Goal: Task Accomplishment & Management: Use online tool/utility

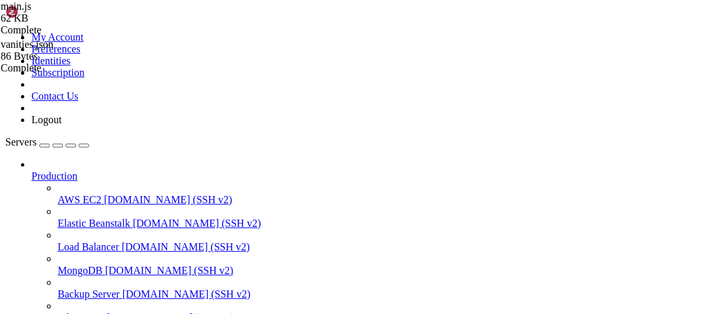
scroll to position [247, 0]
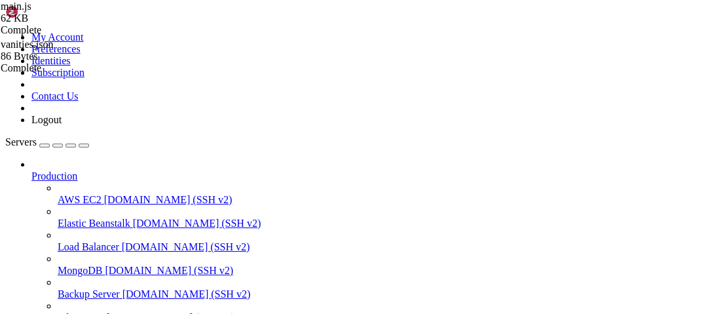
type input "/root/nodejs-chat-app/src"
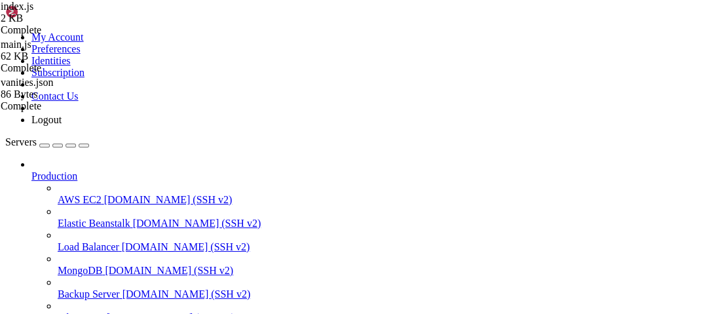
scroll to position [352, 0]
type textarea "socket.on("sendLocation", (coords, callback) => {"
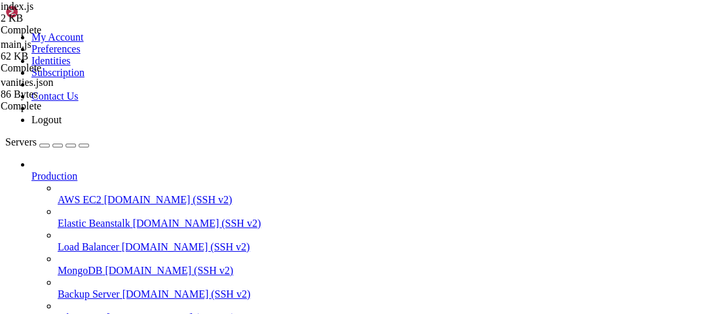
type input "/root/nodejs-chat-app/public"
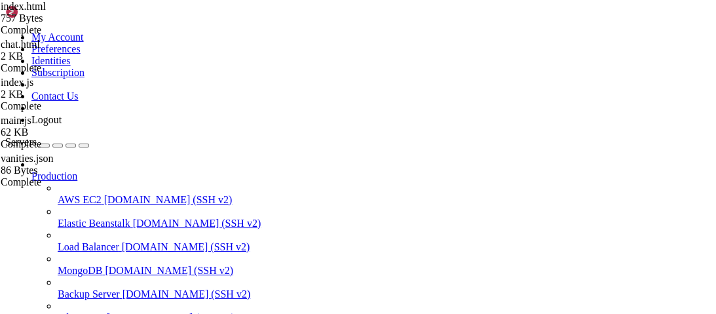
type textarea "<input type="text" name="room" placeholder="Room" value = "Chat" style = "displ…"
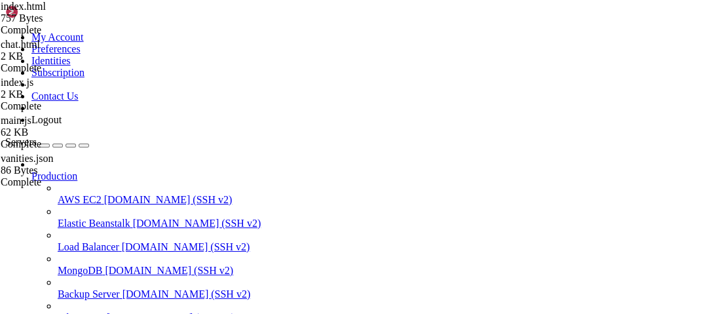
scroll to position [0, 35]
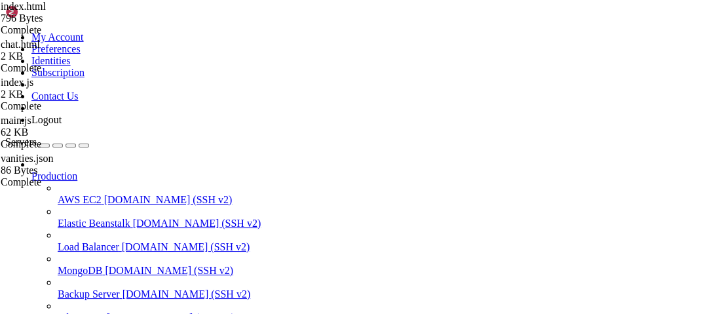
type input "/root/nodejs-chat-app/src"
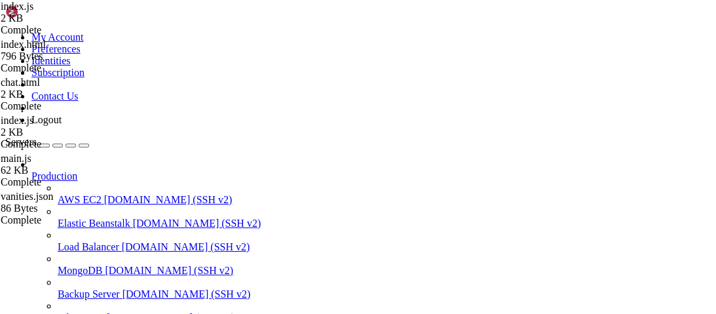
type textarea "});"
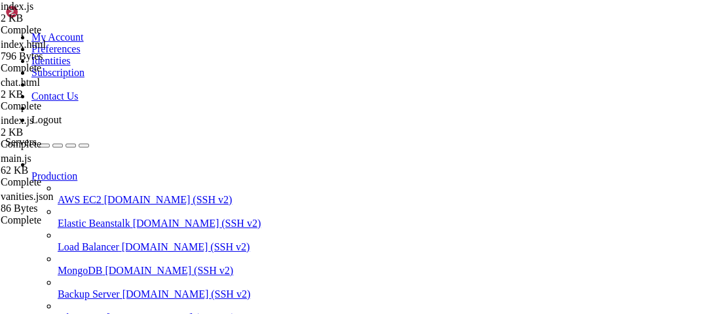
type textarea "[DOMAIN_NAME]([DOMAIN_NAME]).emit("message", generateMessage("Admin", `${user.u…"
drag, startPoint x: 301, startPoint y: 238, endPoint x: 198, endPoint y: 240, distance: 103.5
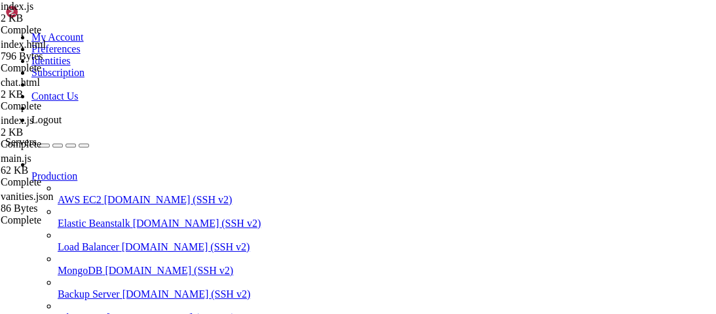
scroll to position [138, 0]
type textarea "});"
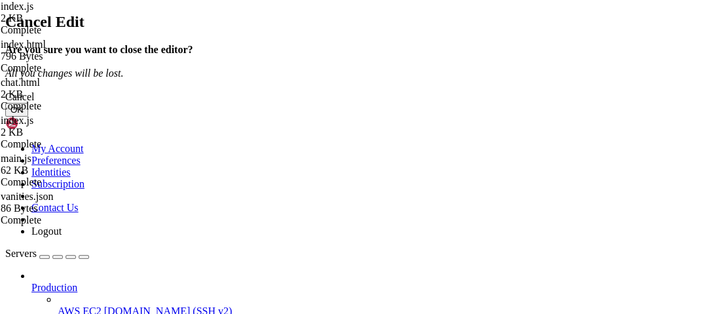
click at [28, 117] on button "OK" at bounding box center [16, 110] width 23 height 14
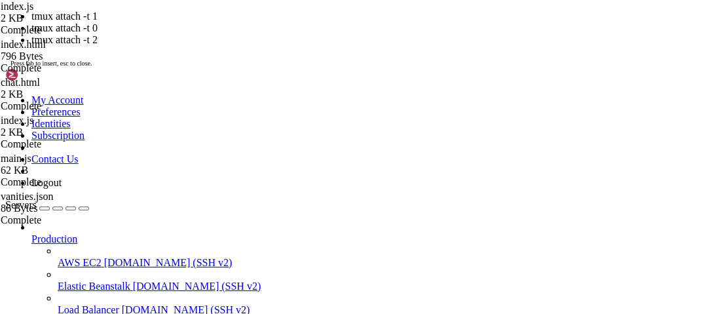
scroll to position [318, 0]
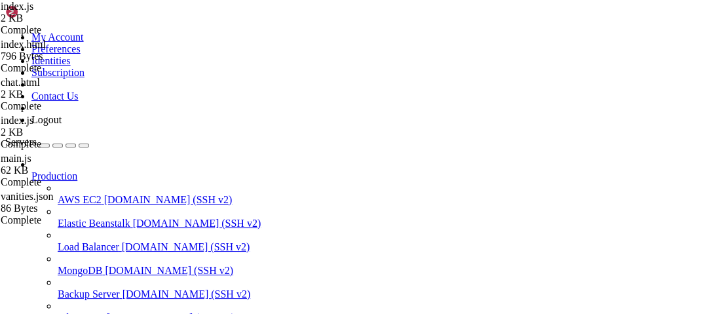
scroll to position [259, 0]
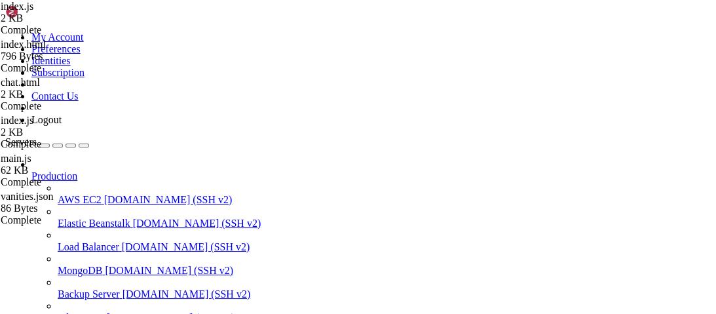
type input "/root/[PERSON_NAME]"
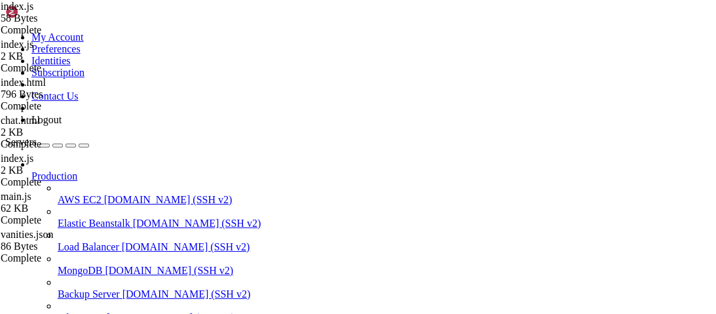
type textarea "const express = require('express');"
type textarea "const app = express();"
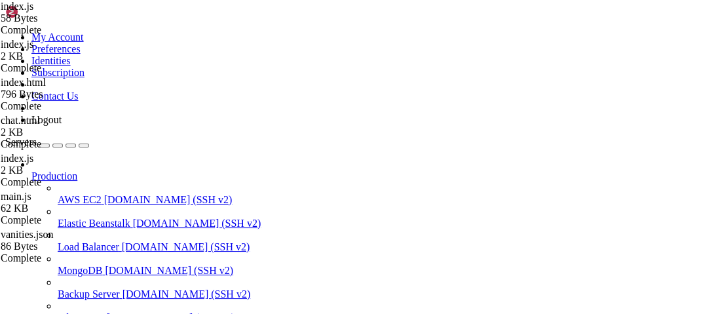
scroll to position [0, 8]
type textarea "app.get('/', (req, res) => {)"
type textarea "})"
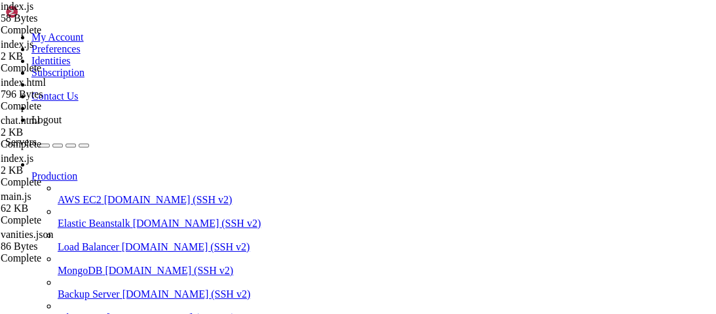
type textarea "app.listen(80);"
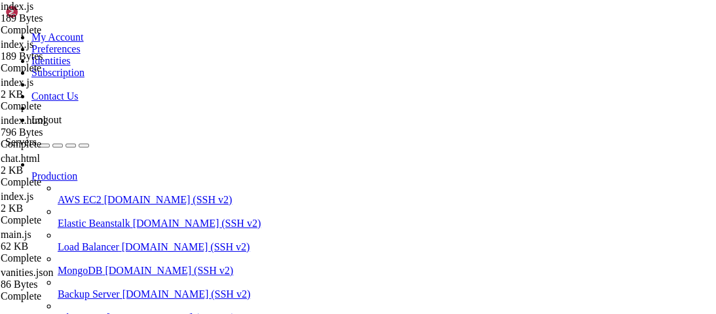
type textarea "const express = require('express');"
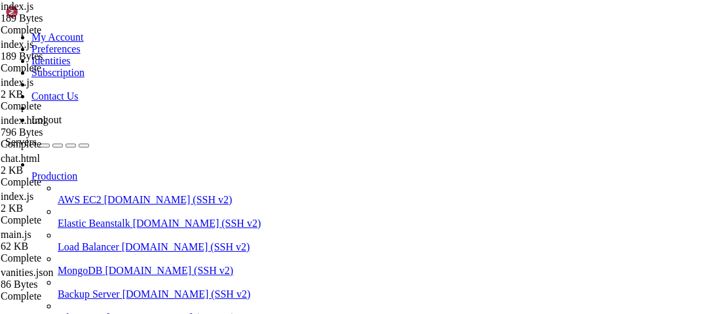
drag, startPoint x: 223, startPoint y: 149, endPoint x: 196, endPoint y: 138, distance: 29.7
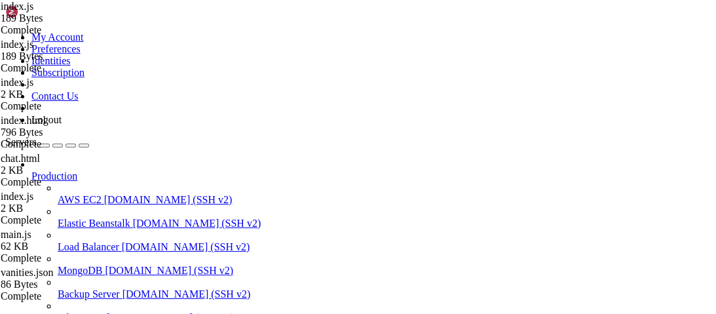
drag, startPoint x: 255, startPoint y: 151, endPoint x: 174, endPoint y: 130, distance: 83.9
drag, startPoint x: 221, startPoint y: 159, endPoint x: 160, endPoint y: 130, distance: 68.0
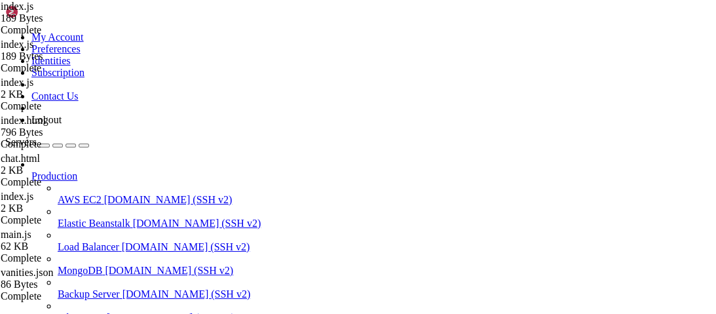
paste textarea "});"
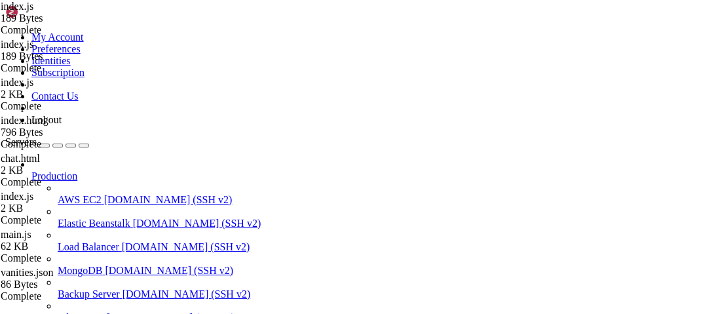
type textarea "res.sendFile(path.join(__dirname, 'index.html'));});"
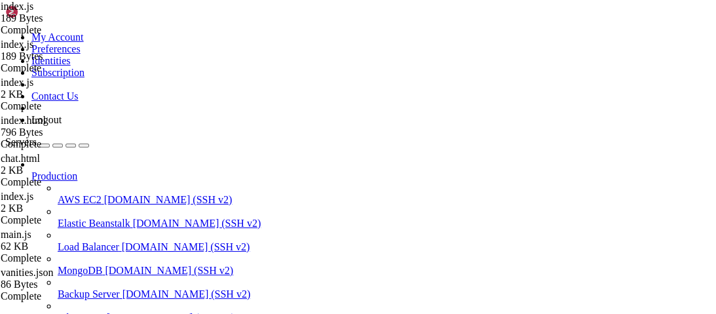
type textarea "/"
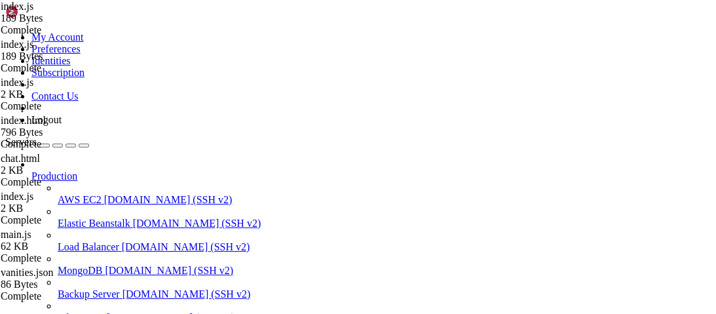
type textarea "const path = require('path');"
type textarea "const app = express();"
type textarea "c"
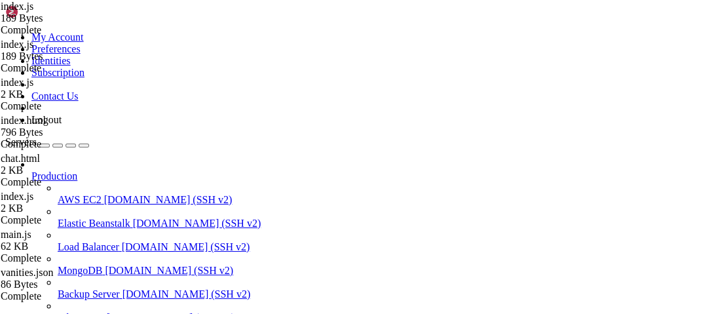
type textarea "});"
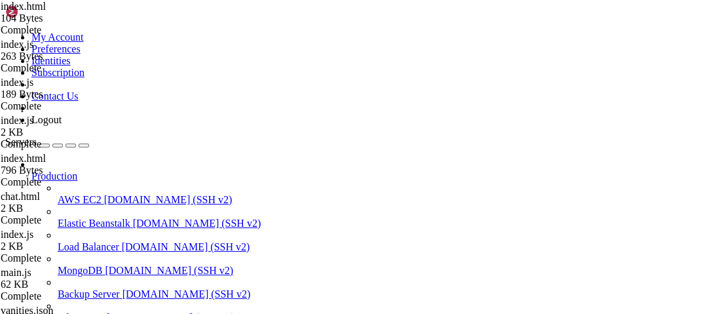
drag, startPoint x: 381, startPoint y: 122, endPoint x: 210, endPoint y: 124, distance: 171.0
type textarea "<link rel="stylesheet" href="style.css">"
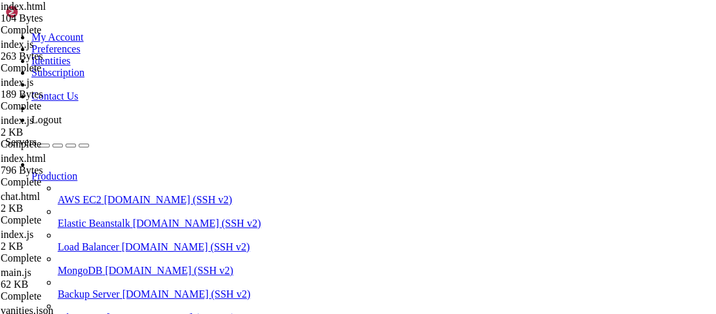
scroll to position [0, 0]
type textarea ","
type textarea "s"
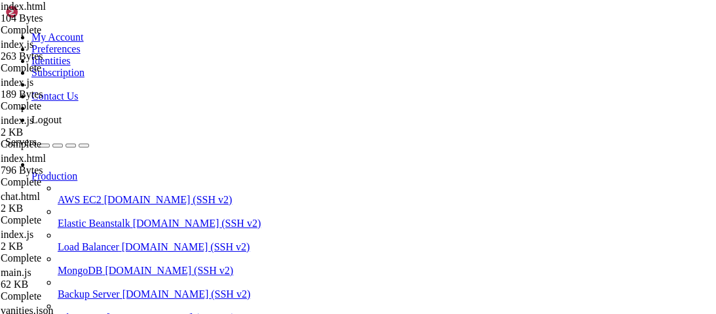
type textarea "<style>"
paste textarea "}"
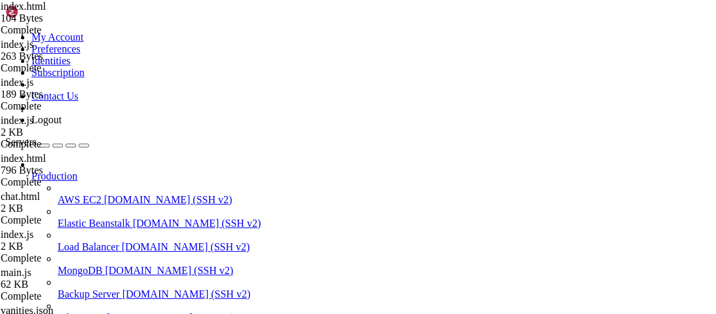
type textarea "</body>"
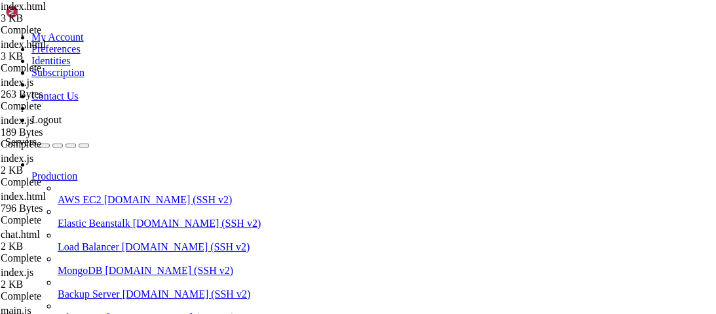
type textarea "</body>"
type textarea "<script>"
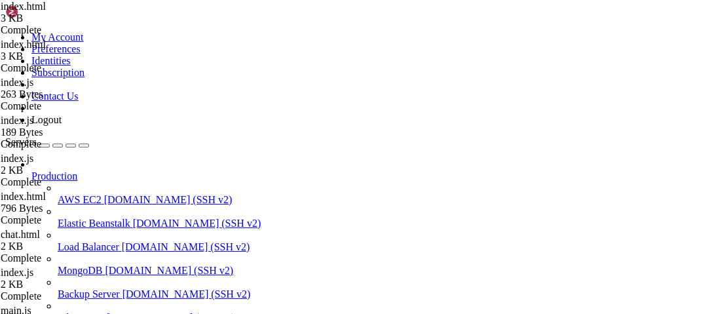
paste textarea "}"
drag, startPoint x: 221, startPoint y: 281, endPoint x: 195, endPoint y: 111, distance: 172.4
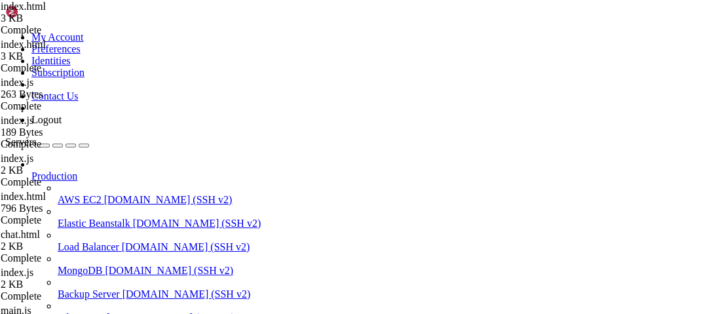
type textarea "// script.js"
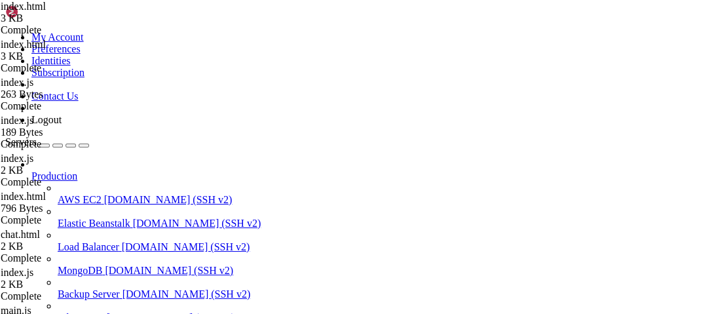
drag, startPoint x: 455, startPoint y: 174, endPoint x: 172, endPoint y: 164, distance: 283.1
type textarea "const API_KEY = "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";"
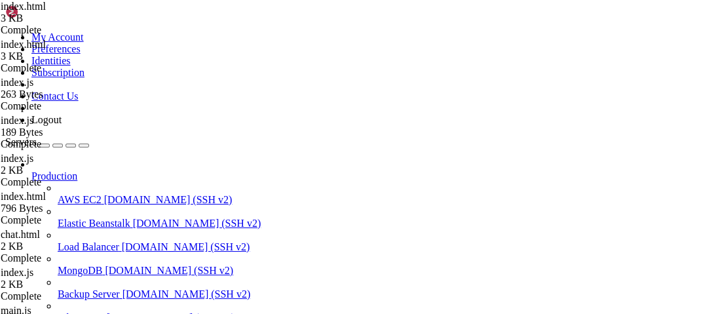
drag, startPoint x: 462, startPoint y: 195, endPoint x: 297, endPoint y: 193, distance: 165.7
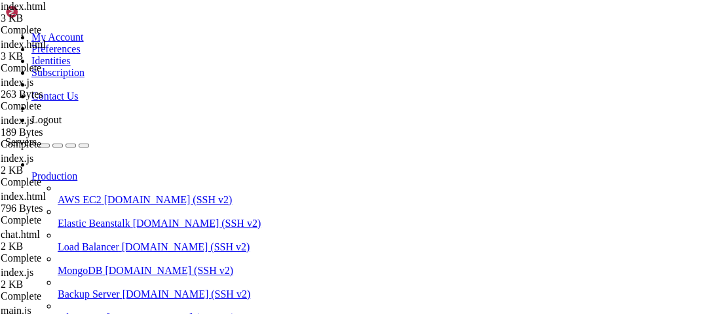
drag, startPoint x: 385, startPoint y: 227, endPoint x: 186, endPoint y: 225, distance: 199.1
type textarea ""model": "gpt-3.5-turbo","
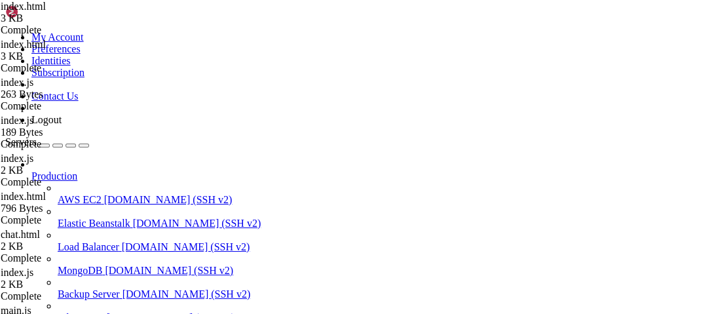
drag, startPoint x: 332, startPoint y: 251, endPoint x: 307, endPoint y: 225, distance: 36.1
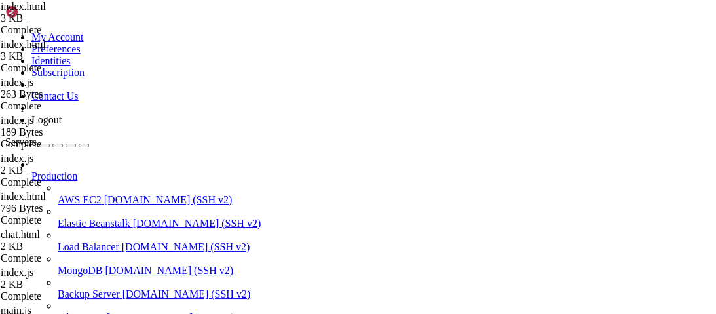
scroll to position [0, 5]
drag, startPoint x: 280, startPoint y: 240, endPoint x: 273, endPoint y: 232, distance: 10.7
type textarea "} ]"
drag, startPoint x: 274, startPoint y: 233, endPoint x: 185, endPoint y: 237, distance: 89.2
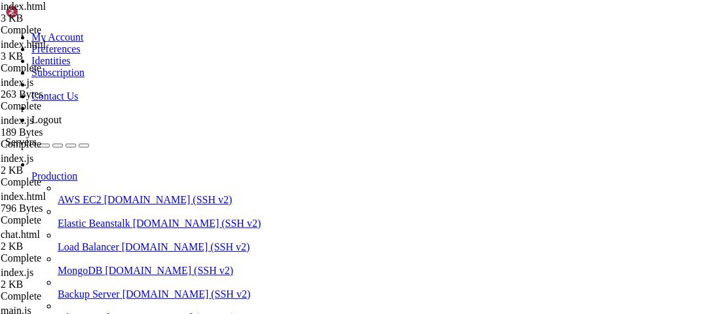
drag, startPoint x: 459, startPoint y: 249, endPoint x: 345, endPoint y: 248, distance: 114.6
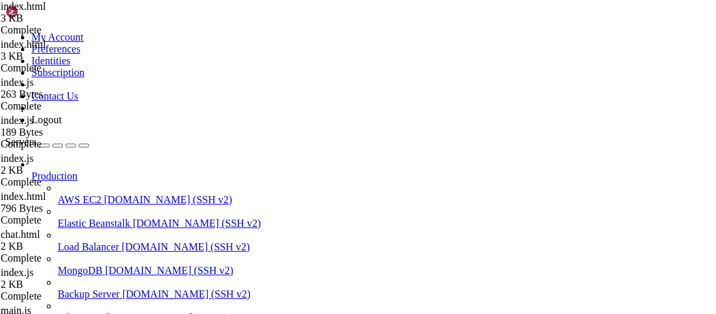
scroll to position [1783, 0]
type textarea "messageElement"
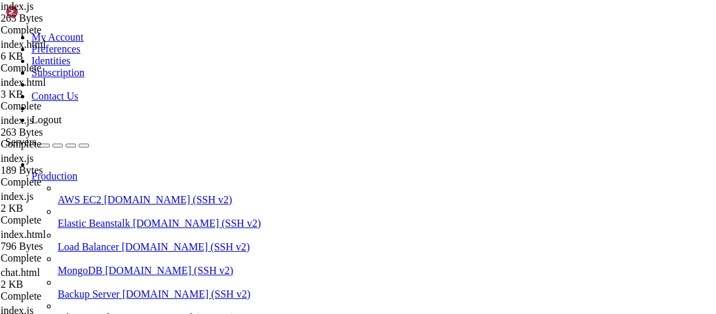
type textarea "});"
type textarea "[DOMAIN_NAME]('/infer' => {})"
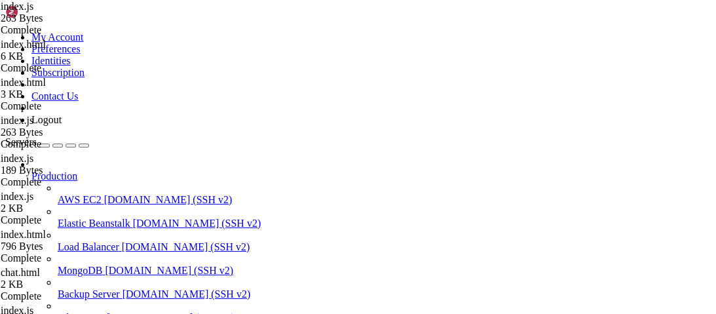
type textarea "});"
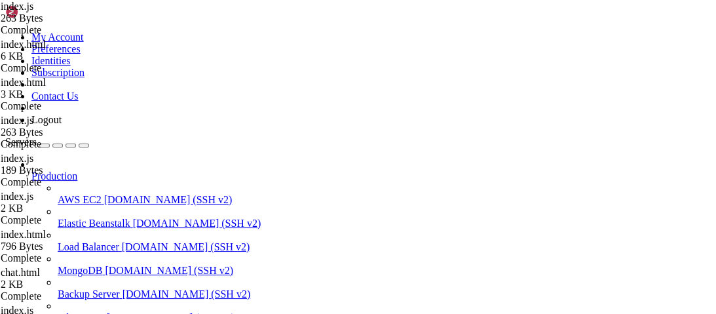
scroll to position [0, 8]
type textarea "[DOMAIN_NAME]('/infer' (req, res)=> {"
type textarea "});"
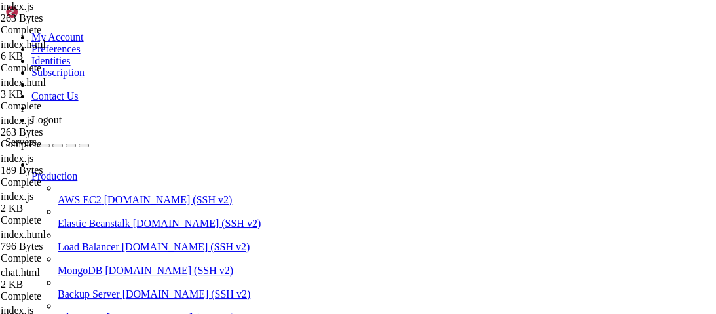
type textarea "const message = req.body.message;"
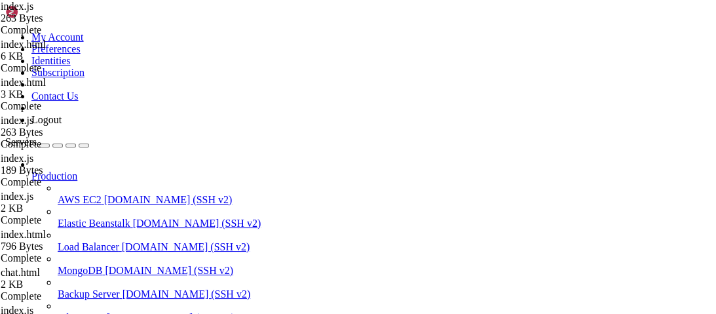
scroll to position [0, 0]
type textarea "const message = req.body.message;"
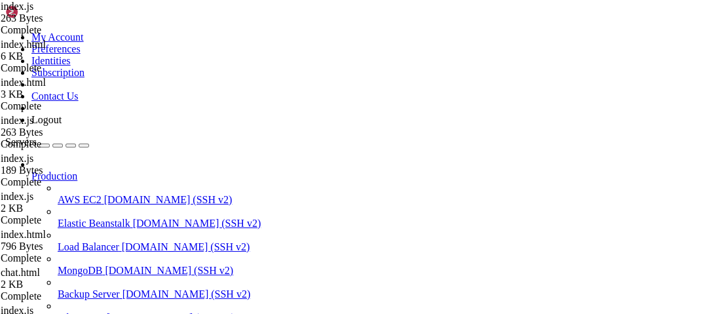
scroll to position [0, 7]
type textarea "console.log(message);"
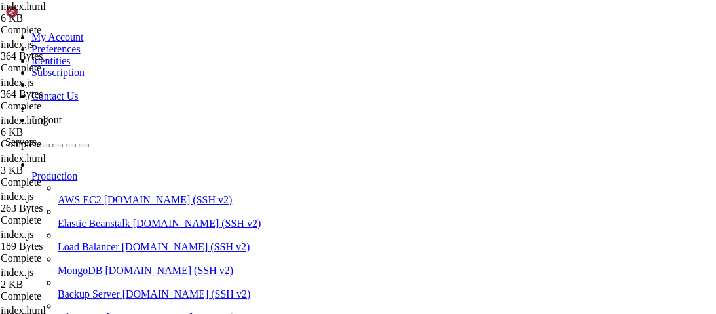
scroll to position [0, 0]
drag, startPoint x: 263, startPoint y: 141, endPoint x: 180, endPoint y: 138, distance: 83.3
type textarea "="
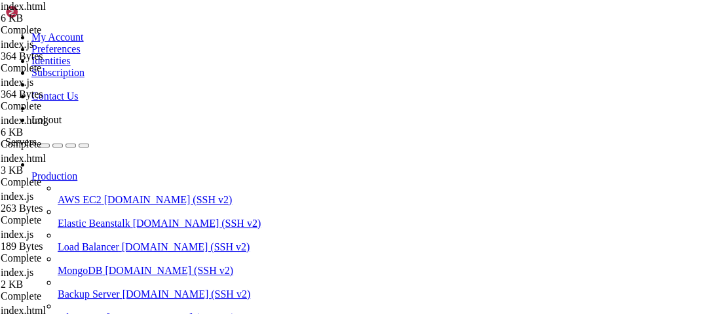
scroll to position [1362, 0]
type textarea "const API_URL = "[URL][PERSON_NAME][DOMAIN_NAME]";"
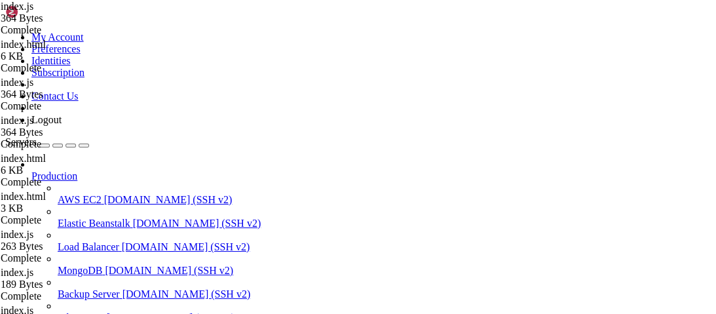
drag, startPoint x: 279, startPoint y: 180, endPoint x: 168, endPoint y: 161, distance: 112.3
type textarea "[DOMAIN_NAME]('/infer', (req, res) => { const message = req.body.message;"
paste textarea
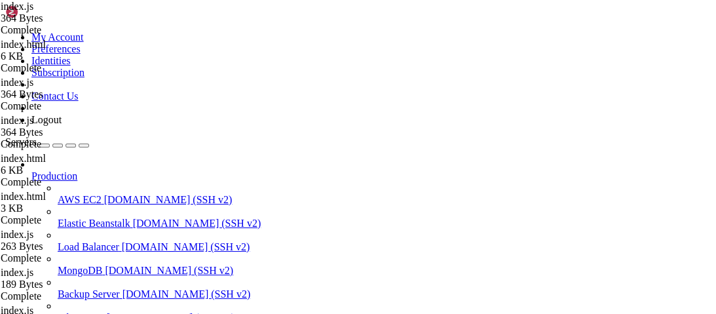
drag, startPoint x: 473, startPoint y: 160, endPoint x: 294, endPoint y: 155, distance: 178.9
drag, startPoint x: 538, startPoint y: 202, endPoint x: 385, endPoint y: 205, distance: 152.7
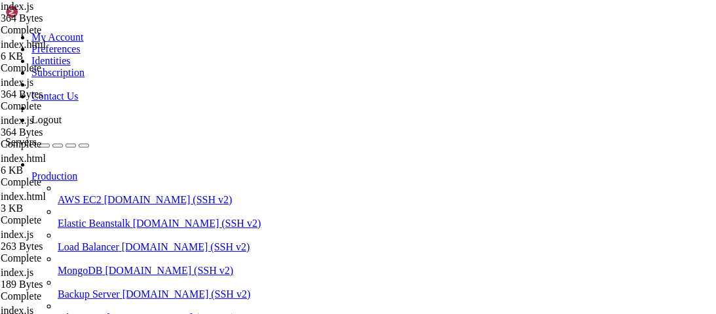
drag, startPoint x: 520, startPoint y: 195, endPoint x: 371, endPoint y: 198, distance: 148.7
type textarea "res.status(200).send('Message received!');"
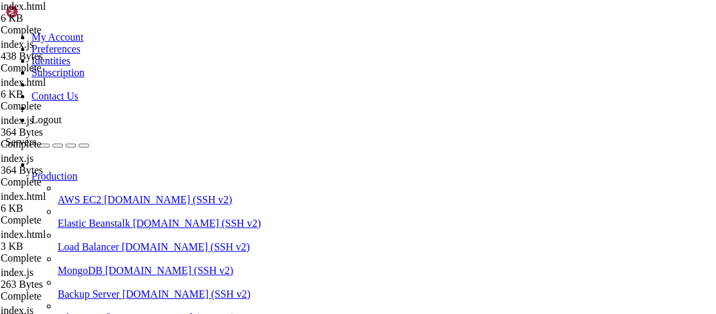
scroll to position [1488, 0]
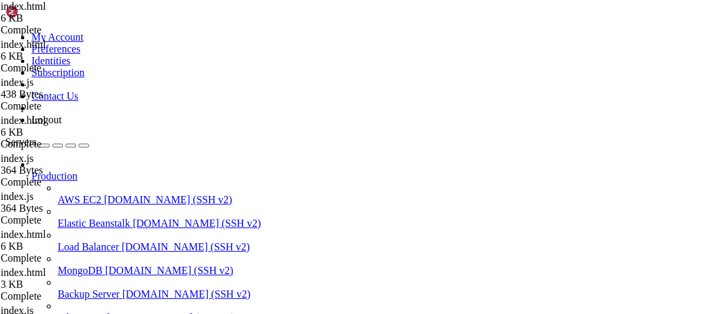
scroll to position [1473, 0]
drag, startPoint x: 415, startPoint y: 117, endPoint x: 200, endPoint y: 120, distance: 214.9
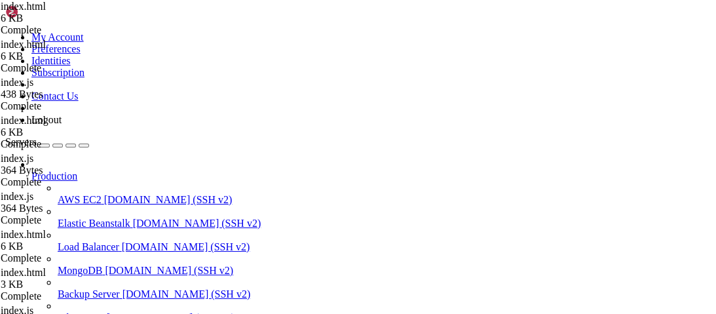
drag, startPoint x: 309, startPoint y: 233, endPoint x: 179, endPoint y: 140, distance: 159.6
type textarea "const generateResponse = (incomingChatLi) => { const API_URL = "[URL][PERSON_NA…"
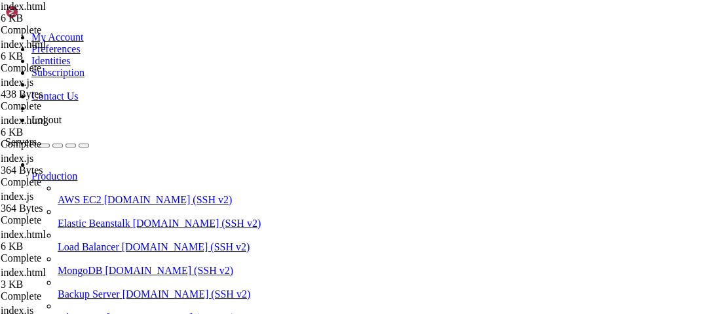
scroll to position [1452, 0]
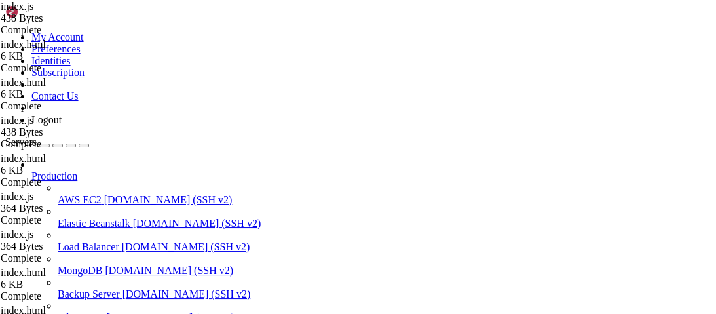
drag, startPoint x: 217, startPoint y: 209, endPoint x: 185, endPoint y: 169, distance: 51.3
type textarea "[DOMAIN_NAME]('/infer', (req, res) => {"
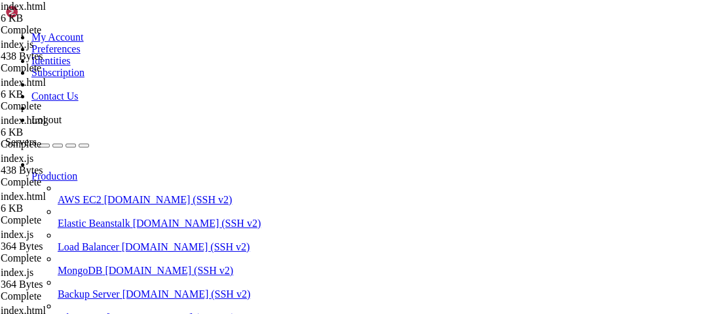
scroll to position [1357, 0]
drag, startPoint x: 233, startPoint y: 181, endPoint x: 189, endPoint y: 170, distance: 45.3
paste textarea "}"
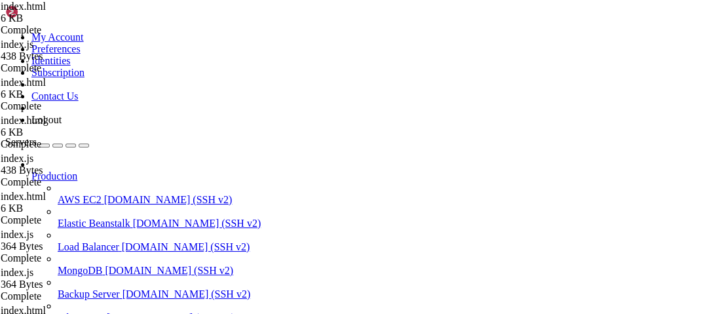
type textarea "};"
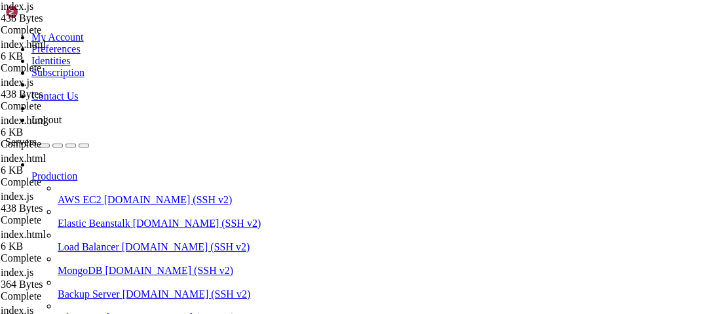
drag, startPoint x: 238, startPoint y: 206, endPoint x: 185, endPoint y: 176, distance: 61.0
type textarea "});"
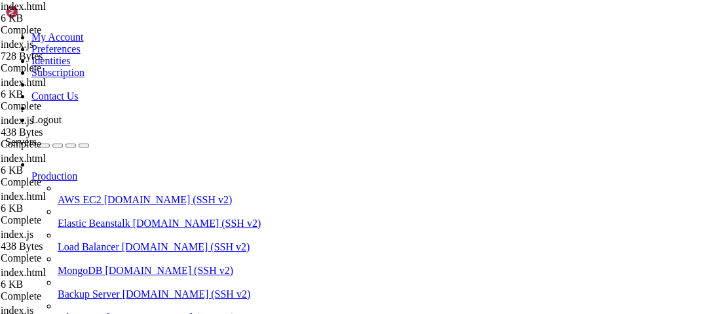
scroll to position [1412, 0]
type textarea "const requestOptions = {"
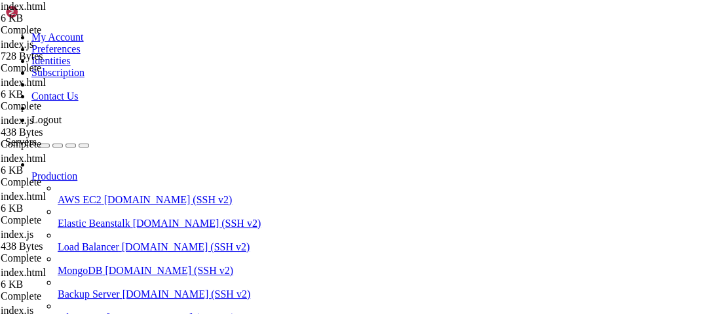
scroll to position [510, 0]
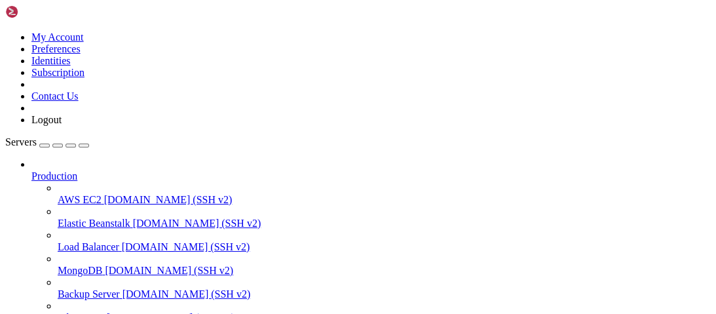
type input "/root/[PERSON_NAME]"
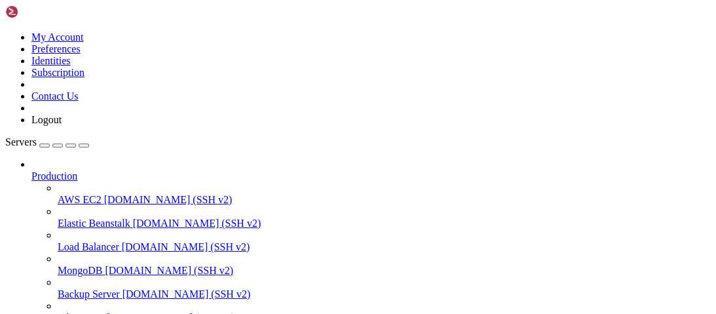
scroll to position [0, 0]
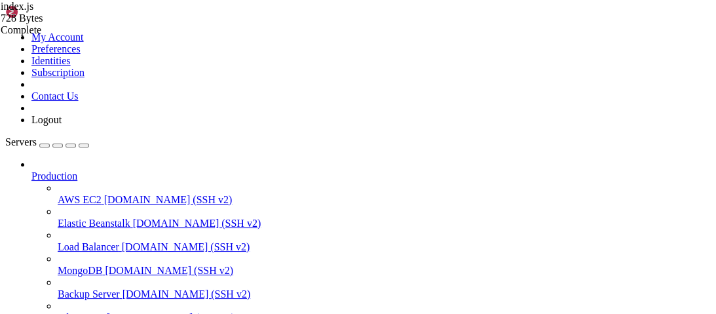
drag, startPoint x: 416, startPoint y: 250, endPoint x: 182, endPoint y: 235, distance: 234.3
type textarea "// In a real application, you'd process the message here // and send back a mea…"
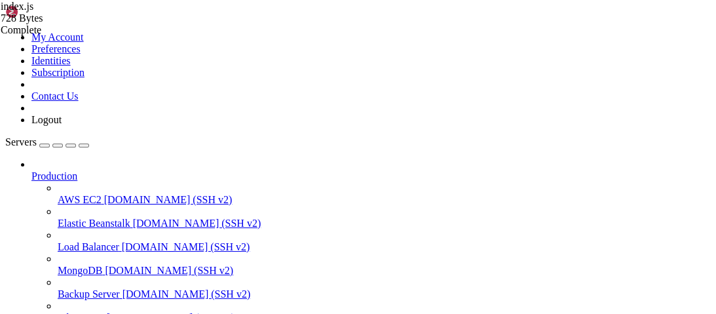
drag, startPoint x: 299, startPoint y: 187, endPoint x: 206, endPoint y: 181, distance: 92.5
paste textarea "const message = req.query.message;"
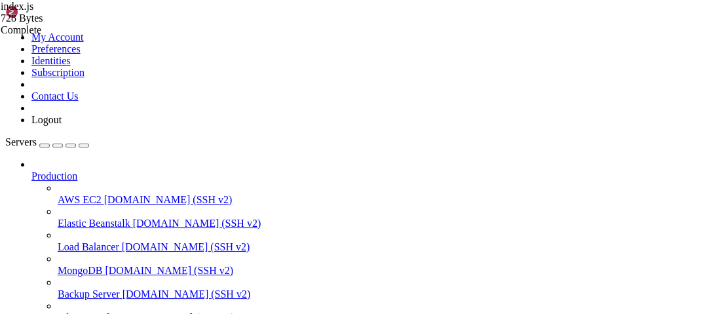
type textarea "const message = req.query.message;"
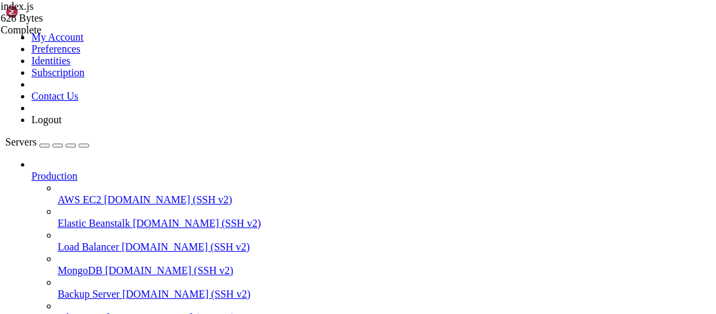
drag, startPoint x: 466, startPoint y: 191, endPoint x: 269, endPoint y: 187, distance: 197.9
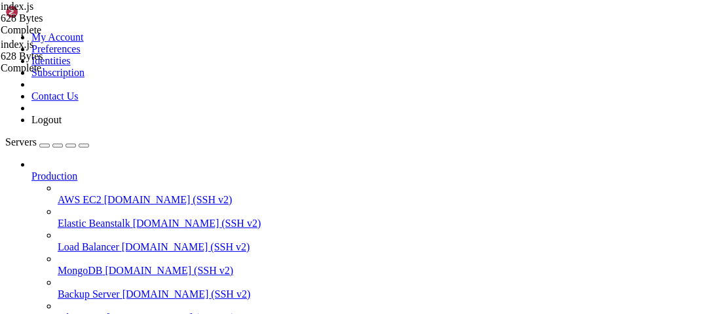
type textarea "const path = require('path');"
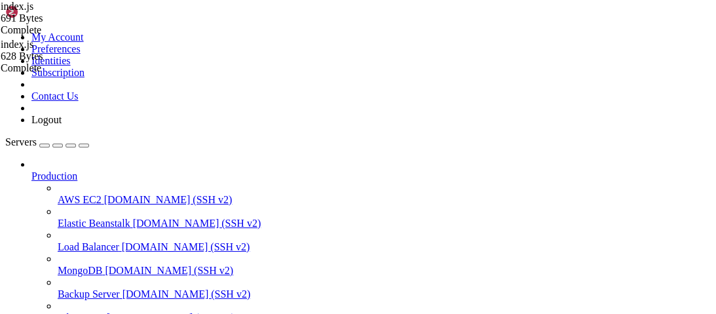
type textarea "const apikey = "[SECURITY_DATA]";"
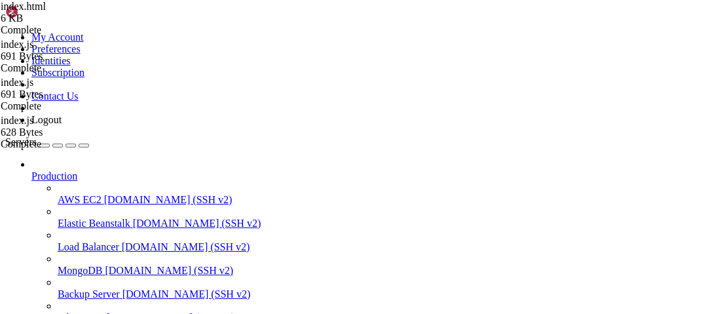
drag, startPoint x: 253, startPoint y: 166, endPoint x: 169, endPoint y: 125, distance: 93.4
type textarea "headers: { "Content-Type": "application/json","
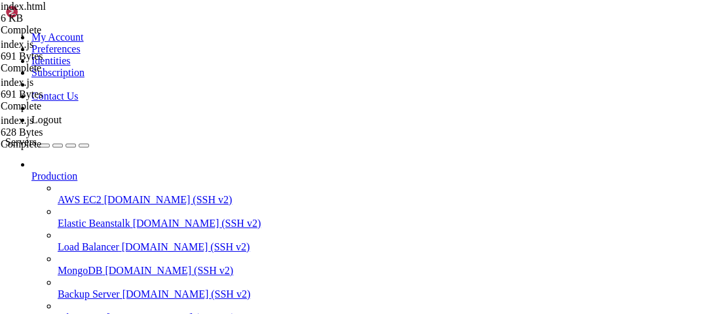
scroll to position [0, 0]
type textarea "method: "GET""
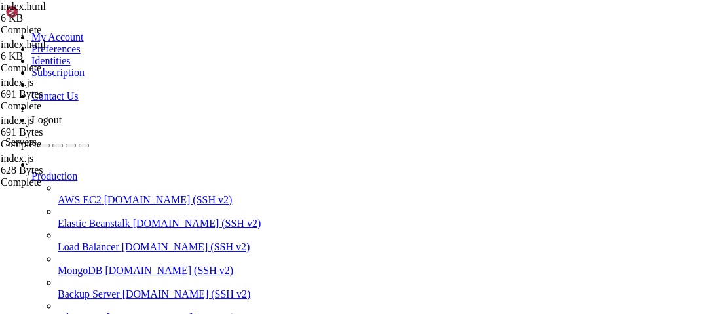
drag, startPoint x: 534, startPoint y: 143, endPoint x: 196, endPoint y: 131, distance: 338.9
type textarea "// If the response is not OK (e.g., 4xx or 5xx), // the server might still send…"
drag, startPoint x: 593, startPoint y: 127, endPoint x: 388, endPoint y: 130, distance: 204.4
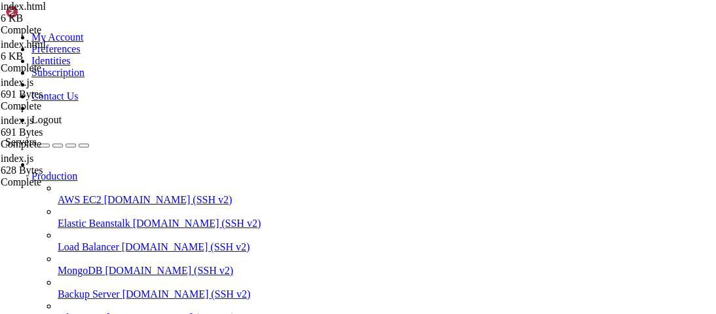
type textarea "return res.json().catch(() => {"
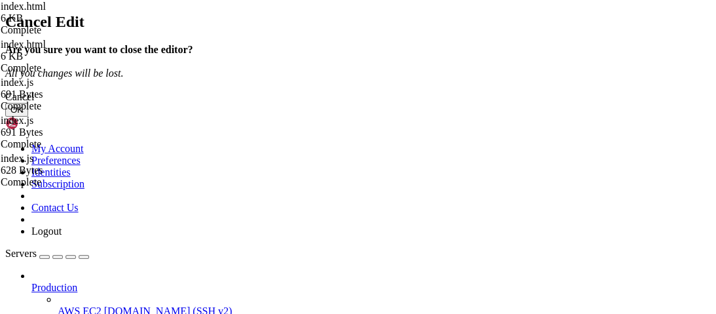
click at [28, 117] on button "OK" at bounding box center [16, 110] width 23 height 14
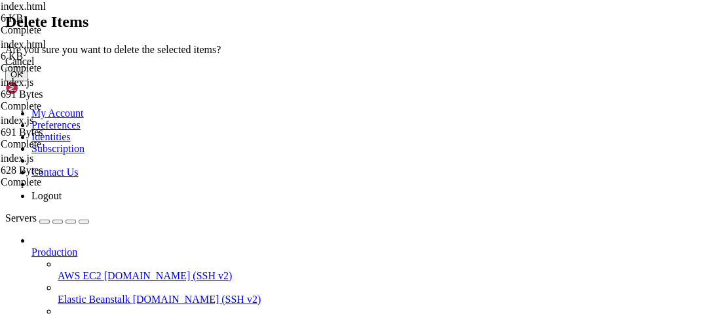
click at [28, 81] on button "OK" at bounding box center [16, 74] width 23 height 14
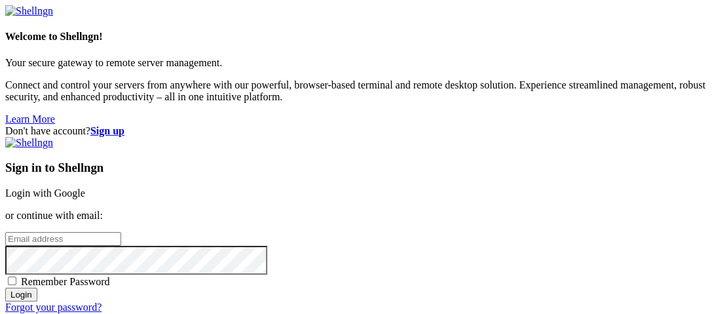
type input "root"
click at [546, 137] on div "Sign in to Shellngn Login with Google or continue with email: root Remember Pas…" at bounding box center [357, 225] width 705 height 176
click at [85, 187] on link "Login with Google" at bounding box center [45, 192] width 80 height 11
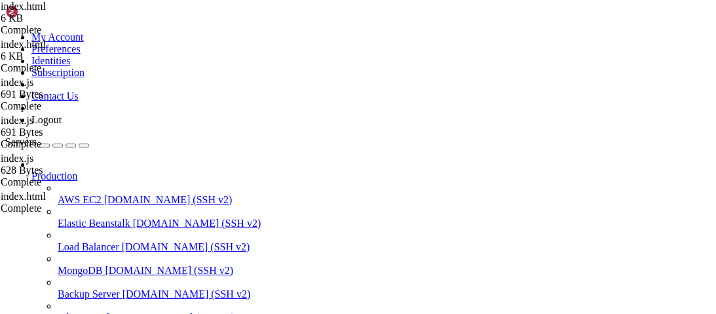
scroll to position [413, 0]
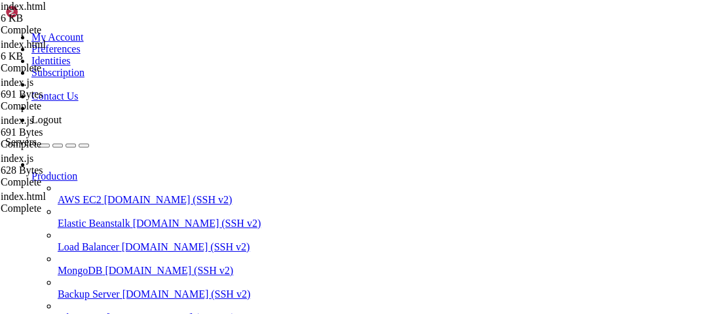
type input "/root/[PERSON_NAME]"
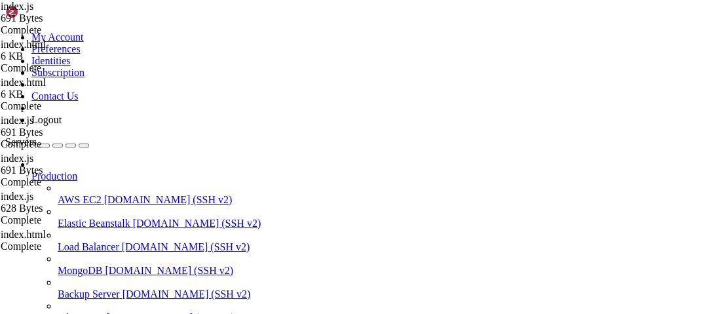
drag, startPoint x: 221, startPoint y: 274, endPoint x: 179, endPoint y: 195, distance: 88.8
type textarea "app.get('/infer', (req, res) => { const message = req.query.message;"
drag, startPoint x: 413, startPoint y: 156, endPoint x: 236, endPoint y: 149, distance: 177.0
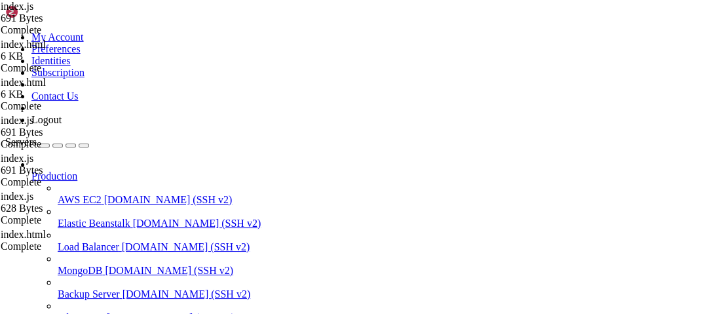
scroll to position [0, 10]
type textarea "res.send("bros name is [PERSON_NAME]");"
